Goal: Contribute content: Contribute content

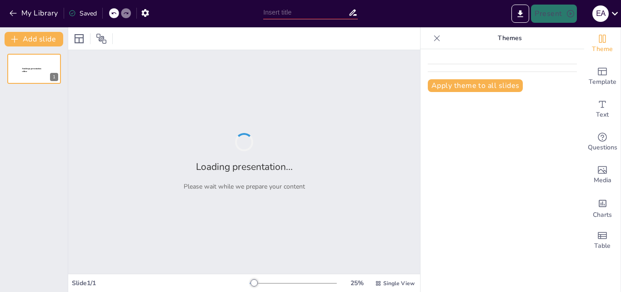
type input "Art Across Eras: An Exploration of 8 Influential Works from [PERSON_NAME] to [P…"
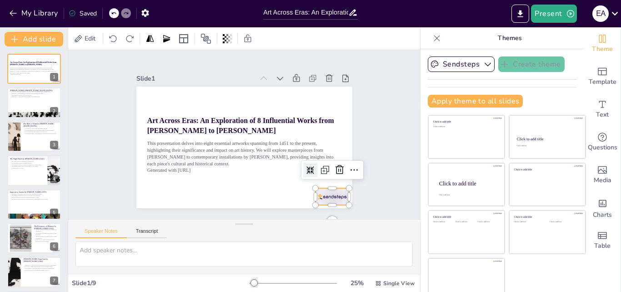
click at [249, 45] on div at bounding box center [231, 27] width 35 height 36
click at [185, 62] on icon at bounding box center [178, 56] width 11 height 12
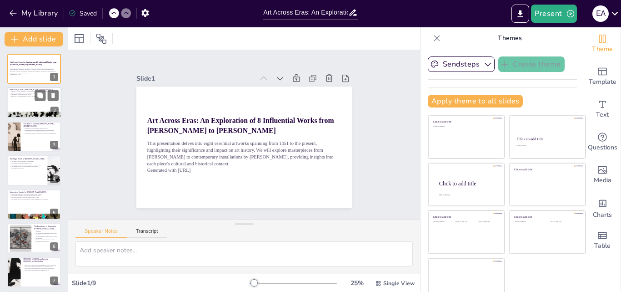
click at [38, 101] on div at bounding box center [34, 102] width 55 height 31
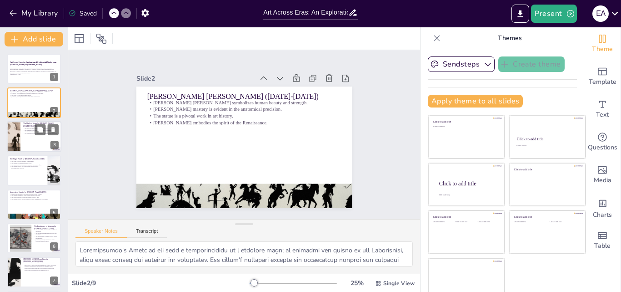
click at [23, 137] on div at bounding box center [34, 136] width 55 height 31
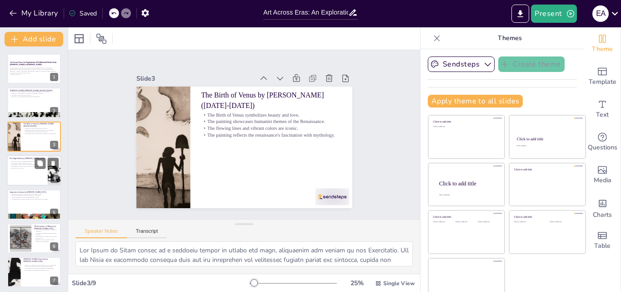
click at [36, 172] on div at bounding box center [34, 170] width 55 height 31
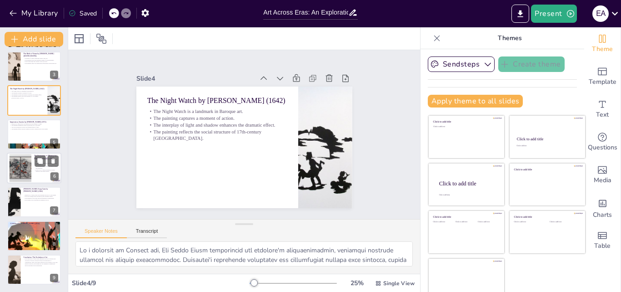
click at [36, 172] on p "[PERSON_NAME]'s attention to detail enhances the surreal quality." at bounding box center [46, 170] width 25 height 3
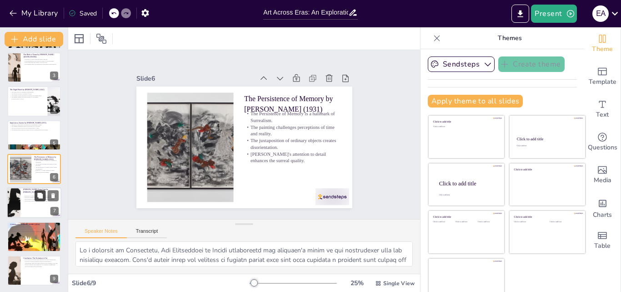
click at [35, 197] on button at bounding box center [40, 195] width 11 height 11
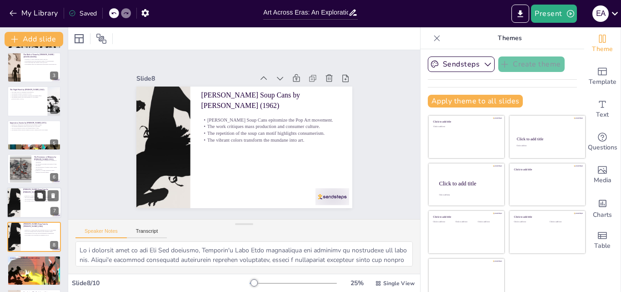
scroll to position [104, 0]
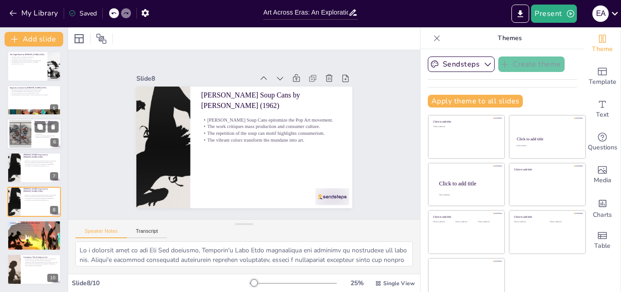
click at [21, 147] on div at bounding box center [20, 134] width 46 height 28
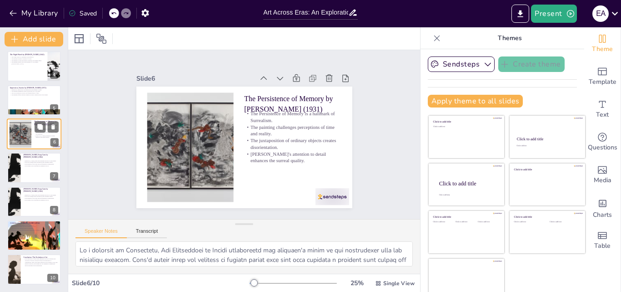
scroll to position [69, 0]
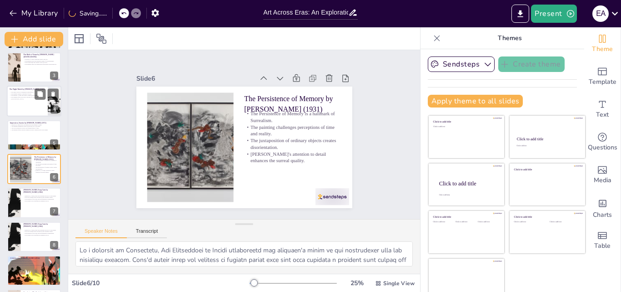
click at [32, 97] on p "The painting reflects the social structure of 17th-century [GEOGRAPHIC_DATA]." at bounding box center [27, 97] width 35 height 3
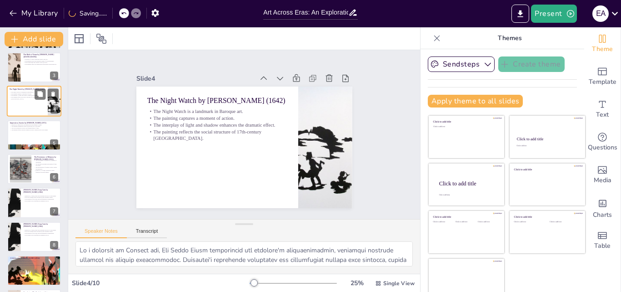
scroll to position [1, 0]
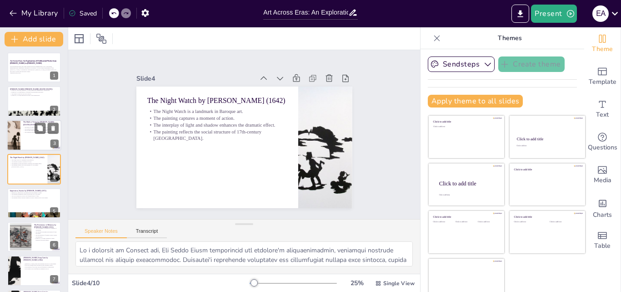
click at [30, 133] on div at bounding box center [34, 135] width 55 height 31
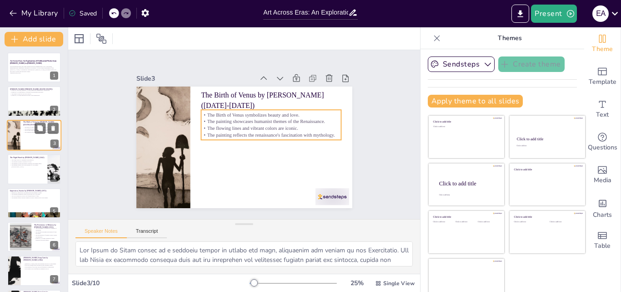
scroll to position [0, 0]
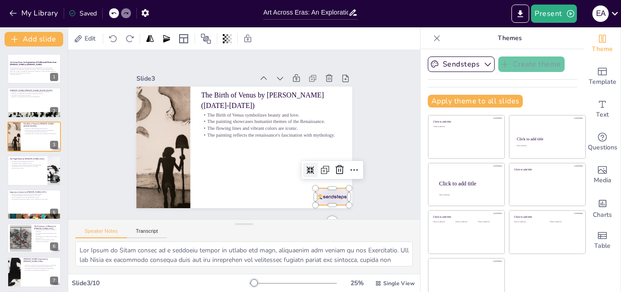
click at [306, 187] on div "The Birth of Venus by [PERSON_NAME] ([DATE]-[DEMOGRAPHIC_DATA]) The Birth of Ve…" at bounding box center [240, 146] width 243 height 182
click at [332, 174] on icon at bounding box center [335, 180] width 12 height 12
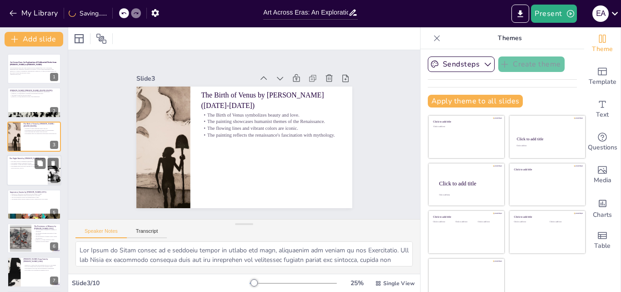
click at [7, 173] on div "The Night Watch by [PERSON_NAME] (1642) The Night Watch is a landmark in Baroqu…" at bounding box center [34, 170] width 55 height 31
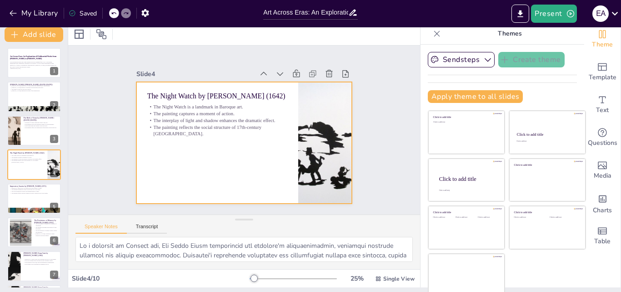
scroll to position [10, 0]
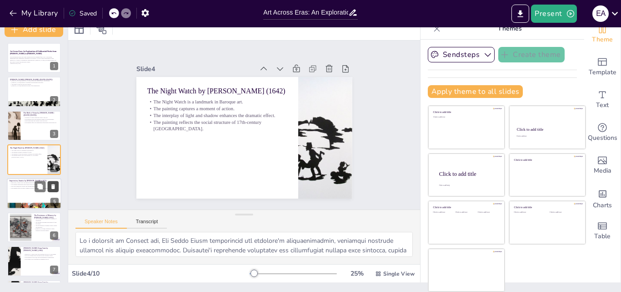
click at [51, 187] on icon at bounding box center [53, 186] width 6 height 6
click at [19, 197] on div at bounding box center [34, 193] width 55 height 31
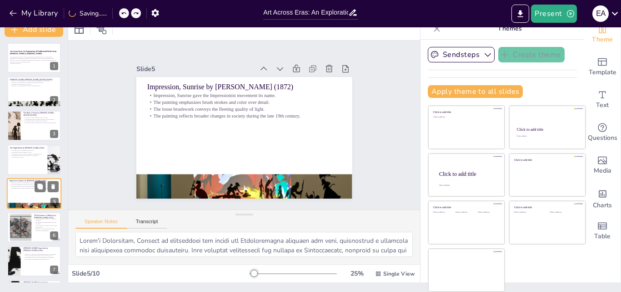
scroll to position [35, 0]
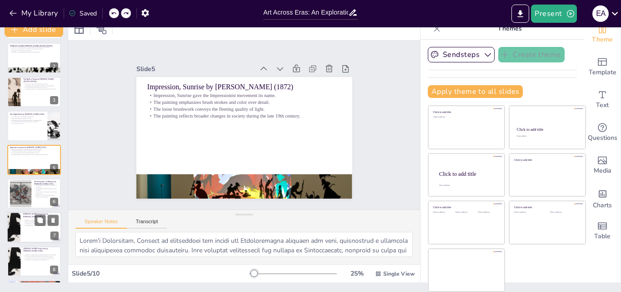
click at [12, 226] on div at bounding box center [13, 227] width 59 height 31
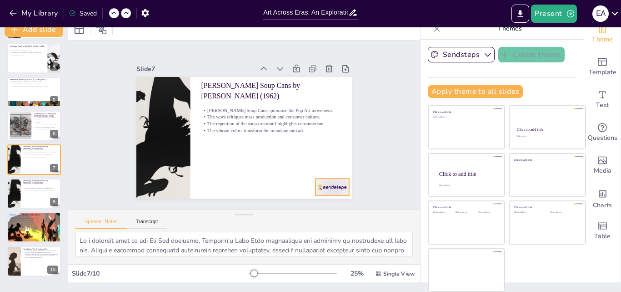
click at [275, 214] on div at bounding box center [257, 232] width 35 height 36
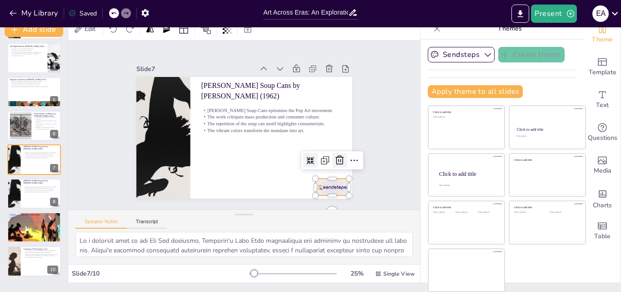
click at [181, 190] on icon at bounding box center [173, 197] width 15 height 15
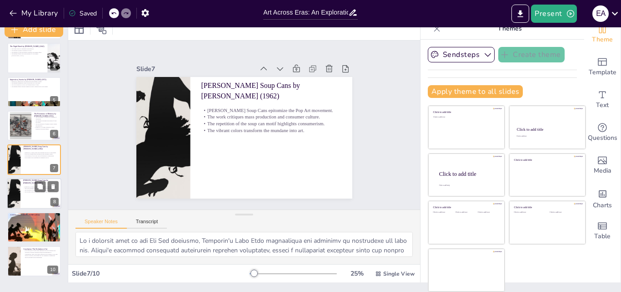
click at [21, 202] on div at bounding box center [34, 193] width 55 height 31
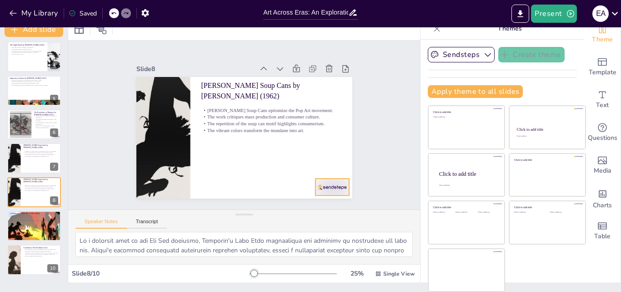
click at [270, 36] on div at bounding box center [253, 18] width 31 height 38
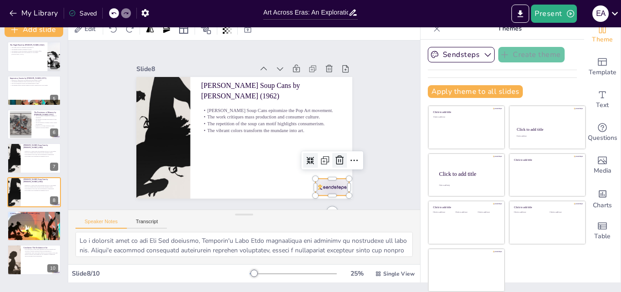
click at [196, 204] on icon at bounding box center [189, 210] width 13 height 13
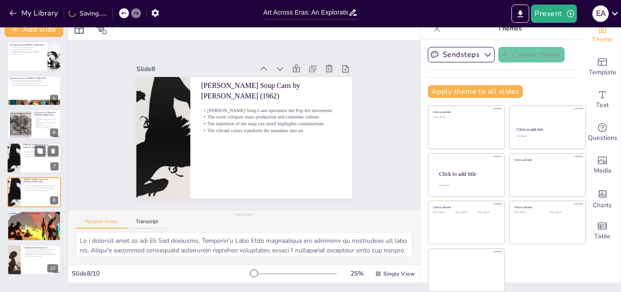
click at [27, 162] on div at bounding box center [34, 158] width 55 height 31
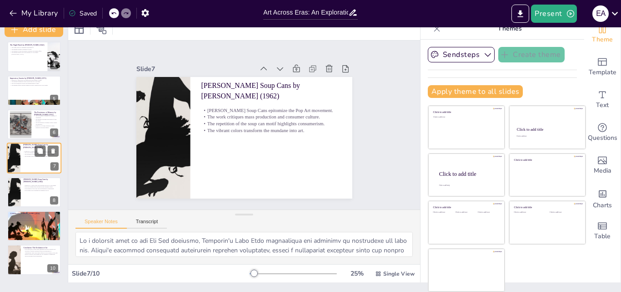
scroll to position [103, 0]
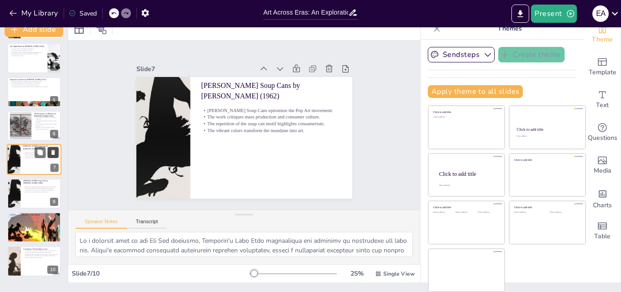
click at [55, 153] on icon at bounding box center [53, 152] width 6 height 6
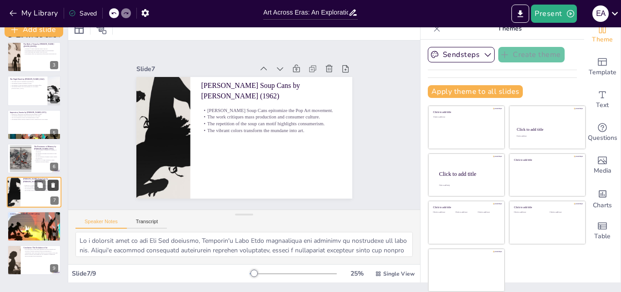
scroll to position [70, 0]
click at [16, 225] on div at bounding box center [34, 226] width 55 height 48
type textarea "A Subtlety addresses critical themes of race and history, using art as a medium…"
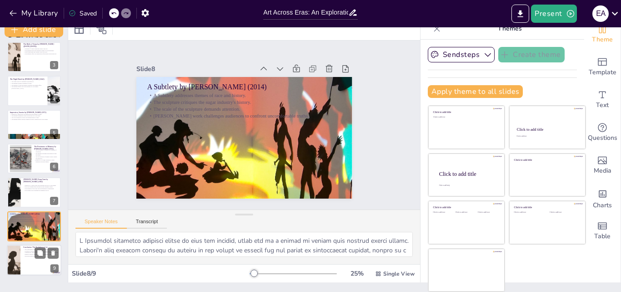
click at [19, 256] on div at bounding box center [13, 259] width 59 height 31
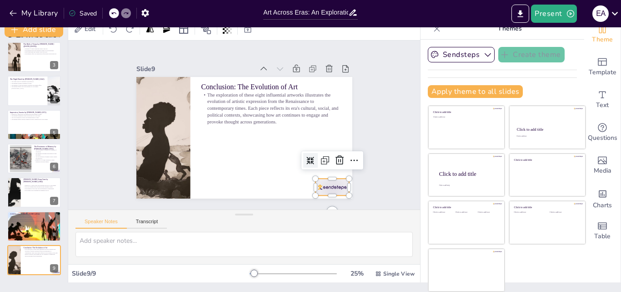
click at [156, 131] on div at bounding box center [137, 115] width 38 height 31
click at [277, 34] on div at bounding box center [270, 26] width 16 height 16
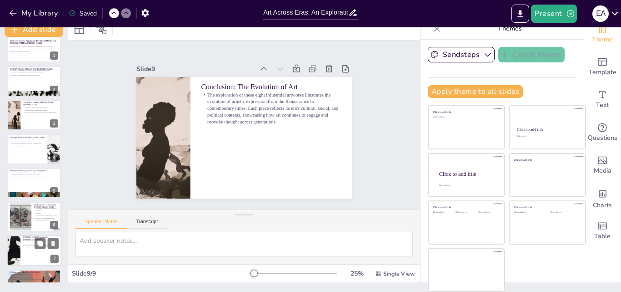
scroll to position [0, 0]
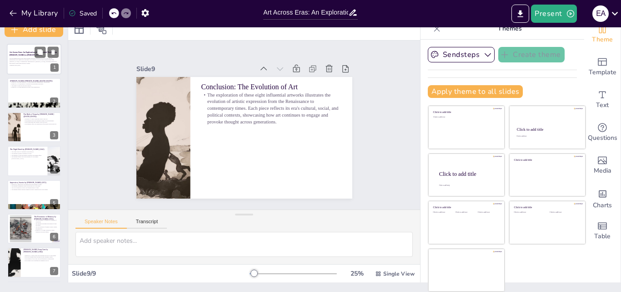
click at [29, 64] on p "Generated with [URL]" at bounding box center [34, 65] width 49 height 2
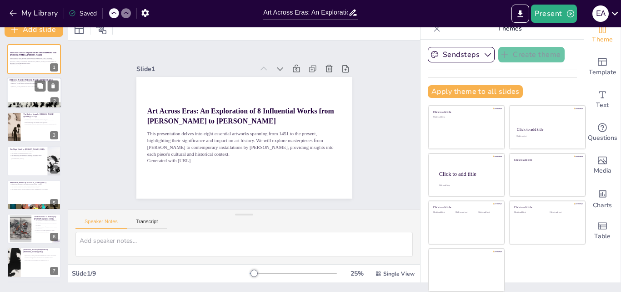
click at [19, 88] on div at bounding box center [34, 93] width 55 height 31
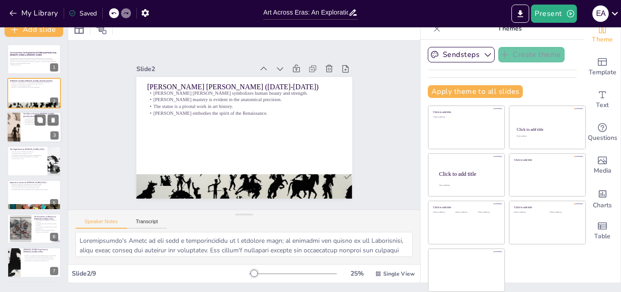
click at [10, 118] on div at bounding box center [13, 126] width 41 height 31
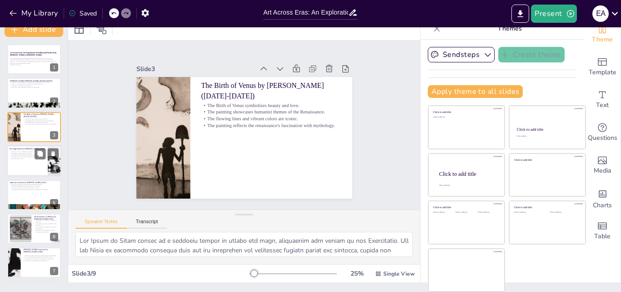
click at [11, 159] on div at bounding box center [34, 160] width 55 height 31
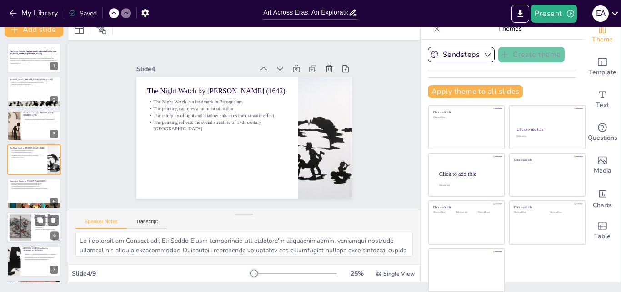
click at [11, 192] on div at bounding box center [34, 193] width 54 height 30
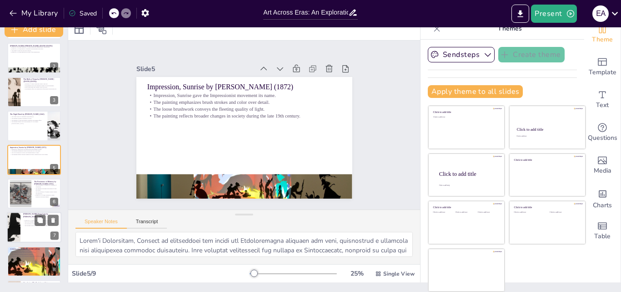
click at [11, 233] on div at bounding box center [13, 227] width 59 height 31
type textarea "As a defining work of the Pop Art movement, [PERSON_NAME] Soup Cans exemplifies…"
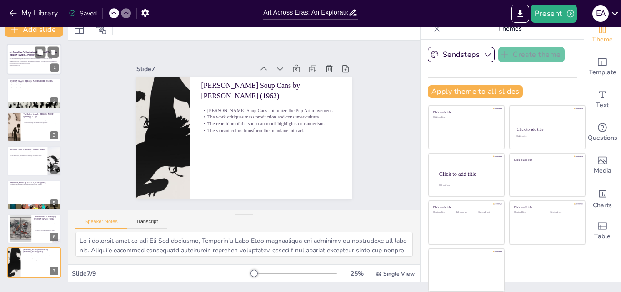
click at [24, 47] on div at bounding box center [34, 59] width 55 height 31
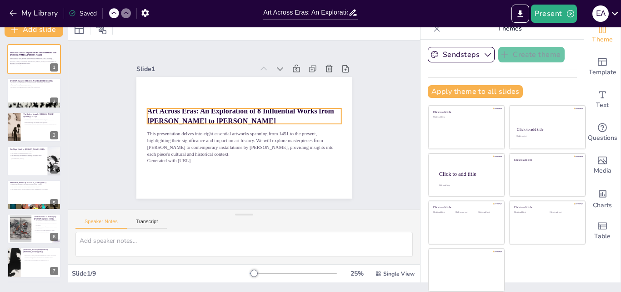
click at [171, 107] on strong "Art Across Eras: An Exploration of 8 Influential Works from [PERSON_NAME] to [P…" at bounding box center [241, 137] width 151 height 131
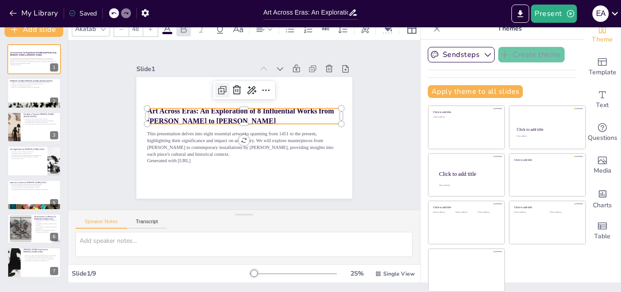
click at [234, 158] on icon at bounding box center [241, 165] width 15 height 15
type input "48"
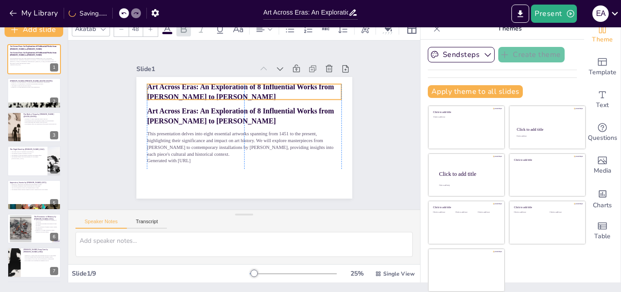
drag, startPoint x: 210, startPoint y: 135, endPoint x: 209, endPoint y: 89, distance: 46.0
click at [236, 89] on p "Art Across Eras: An Exploration of 8 Influential Works from [PERSON_NAME] to [P…" at bounding box center [275, 114] width 79 height 191
click at [209, 89] on p "Art Across Eras: An Exploration of 8 Influential Works from [PERSON_NAME] to [P…" at bounding box center [266, 149] width 158 height 145
click at [236, 89] on p "Art Across Eras: An Exploration of 8 Influential Works from [PERSON_NAME] to [P…" at bounding box center [275, 135] width 79 height 191
click at [217, 86] on strong "Art Across Eras: An Exploration of 8 Influential Works from [PERSON_NAME] to [P…" at bounding box center [271, 103] width 109 height 166
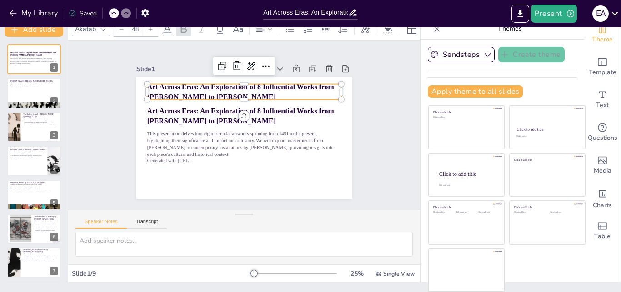
click at [209, 86] on strong "Art Across Eras: An Exploration of 8 Influential Works from [PERSON_NAME] to [P…" at bounding box center [244, 88] width 188 height 31
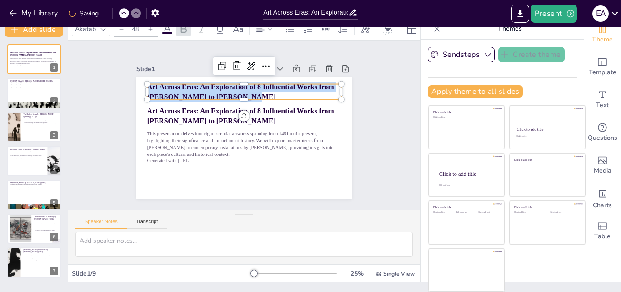
click at [210, 85] on strong "Art Across Eras: An Exploration of 8 Influential Works from [PERSON_NAME] to [P…" at bounding box center [275, 144] width 131 height 151
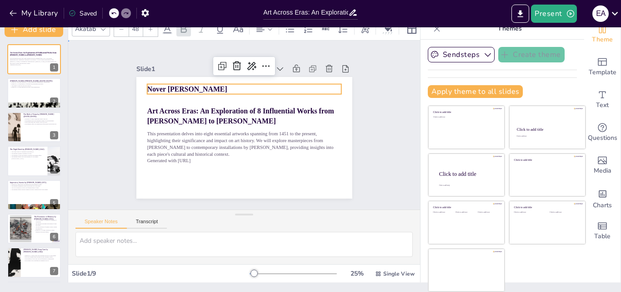
click at [367, 126] on div "Slide 1 Art Across Eras: An Exploration of 8 Influential Works from [PERSON_NAM…" at bounding box center [244, 125] width 297 height 288
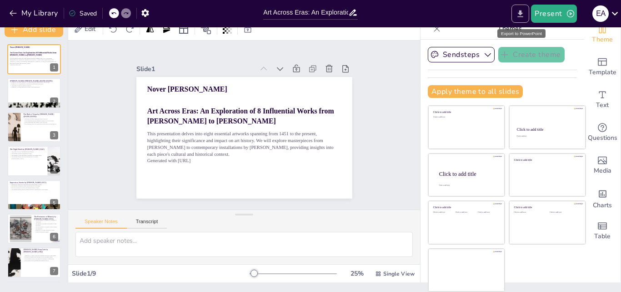
click at [516, 17] on button "Export to PowerPoint" at bounding box center [521, 14] width 18 height 18
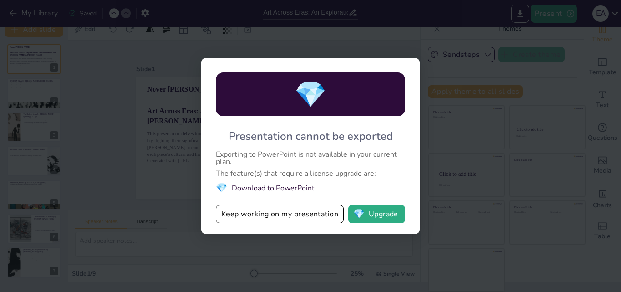
click at [140, 146] on div "💎 Presentation cannot be exported Exporting to PowerPoint is not available in y…" at bounding box center [310, 146] width 621 height 292
click at [113, 137] on div "💎 Presentation cannot be exported Exporting to PowerPoint is not available in y…" at bounding box center [310, 146] width 621 height 292
click at [306, 212] on button "Keep working on my presentation" at bounding box center [280, 214] width 128 height 18
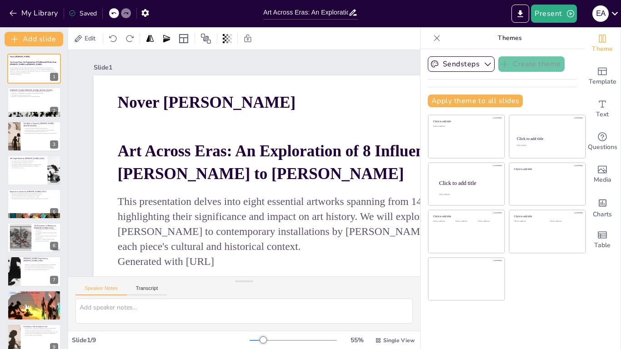
click at [433, 41] on icon at bounding box center [437, 38] width 9 height 9
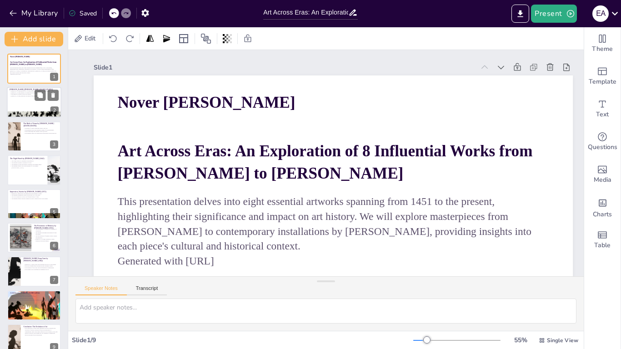
click at [23, 113] on div at bounding box center [34, 115] width 55 height 36
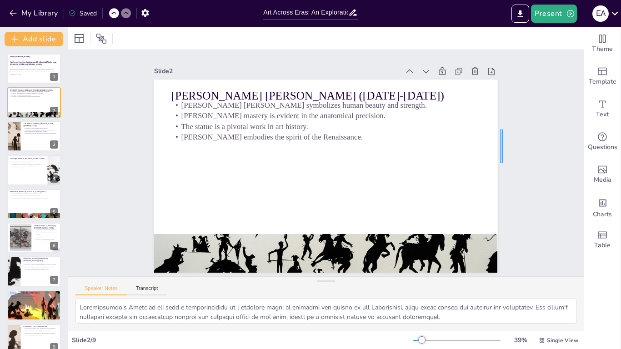
drag, startPoint x: 500, startPoint y: 163, endPoint x: 503, endPoint y: 138, distance: 25.6
click at [503, 130] on div "Slide 1 Art Across Eras: An Exploration of 8 Influential Works from [PERSON_NAM…" at bounding box center [325, 163] width 439 height 427
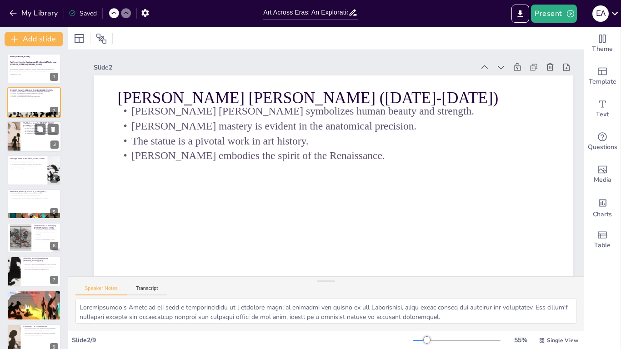
click at [32, 135] on div at bounding box center [34, 136] width 55 height 31
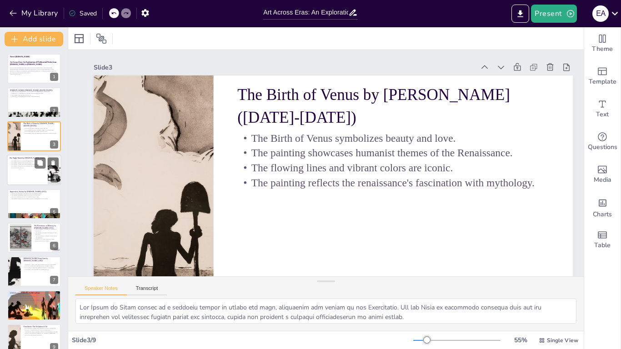
click at [26, 174] on div at bounding box center [34, 170] width 55 height 31
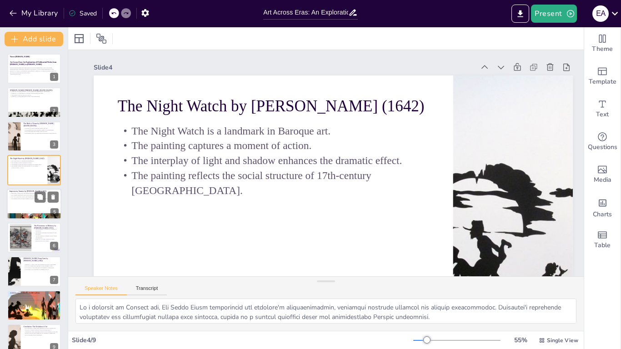
click at [34, 205] on div at bounding box center [34, 204] width 55 height 31
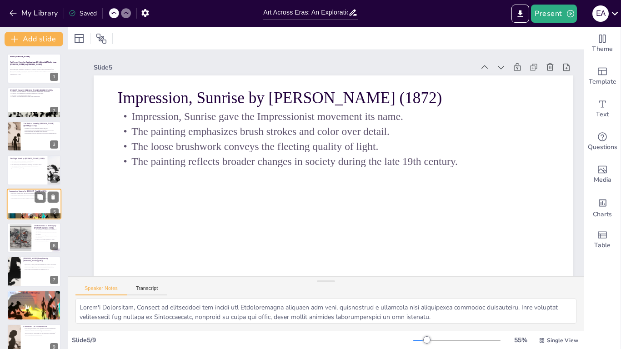
scroll to position [6, 0]
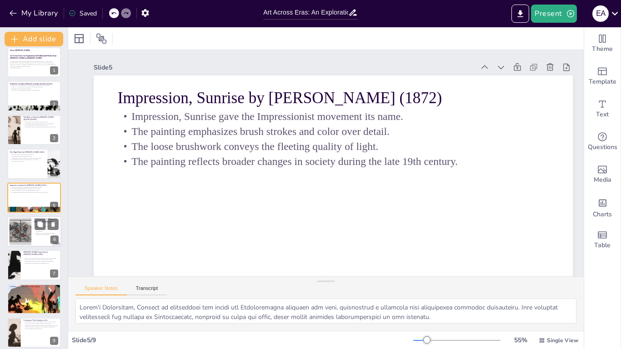
click at [16, 228] on div at bounding box center [20, 232] width 46 height 28
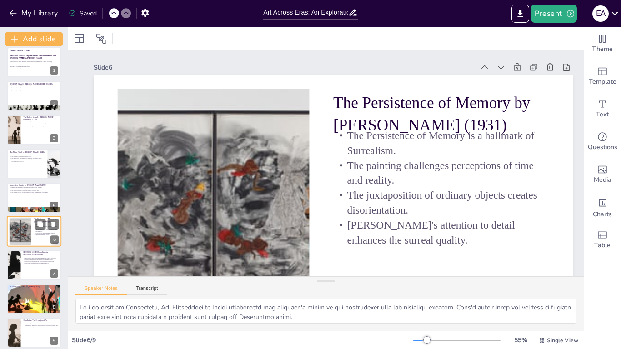
scroll to position [12, 0]
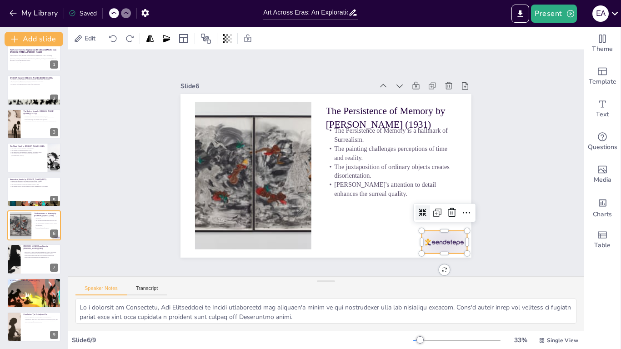
click at [225, 239] on div at bounding box center [205, 239] width 39 height 51
click at [282, 284] on icon at bounding box center [276, 289] width 11 height 11
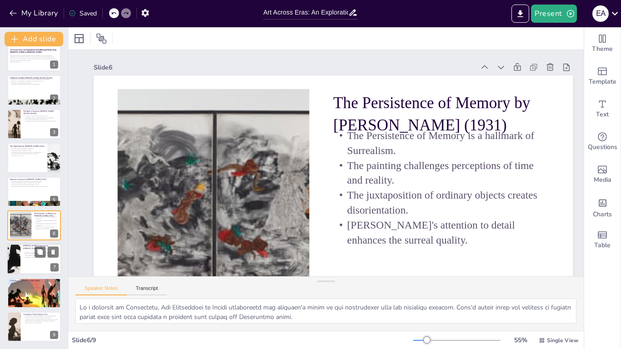
click at [30, 244] on div "[PERSON_NAME] Soup Cans by [PERSON_NAME] (1962) [PERSON_NAME] Soup Cans epitomi…" at bounding box center [34, 244] width 55 height 0
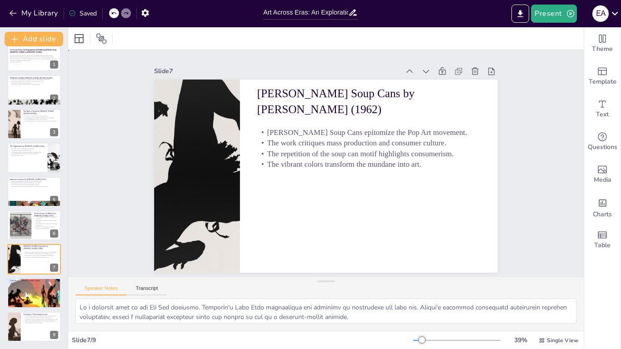
click at [509, 188] on div "Slide 1 Art Across Eras: An Exploration of 8 Influential Works from [PERSON_NAM…" at bounding box center [325, 163] width 449 height 360
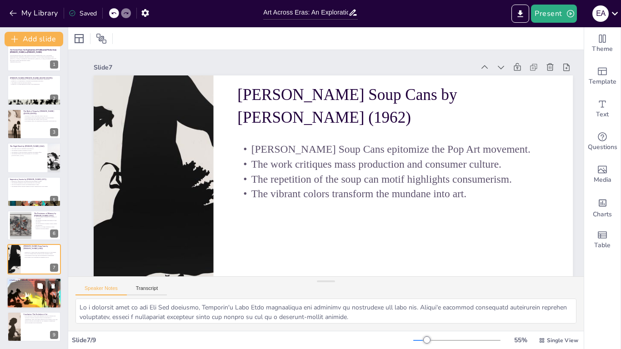
click at [24, 288] on p "[PERSON_NAME] work challenges audiences to confront uncomfortable truths." at bounding box center [34, 288] width 49 height 2
type textarea "A Subtlety addresses critical themes of race and history, using art as a medium…"
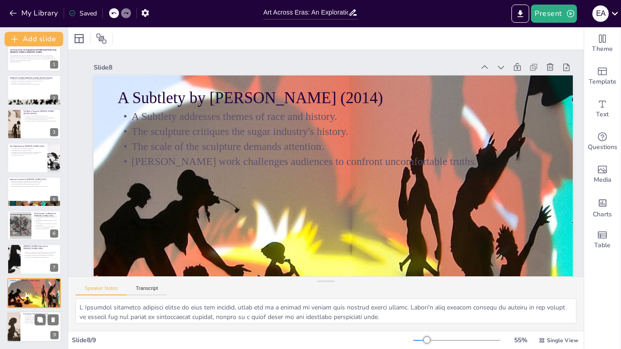
click at [26, 291] on p "The exploration of these eight influential artworks illustrates the evolution o…" at bounding box center [40, 319] width 35 height 9
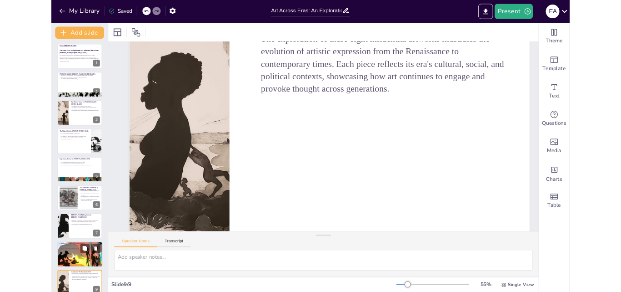
scroll to position [0, 0]
